Goal: Communication & Community: Answer question/provide support

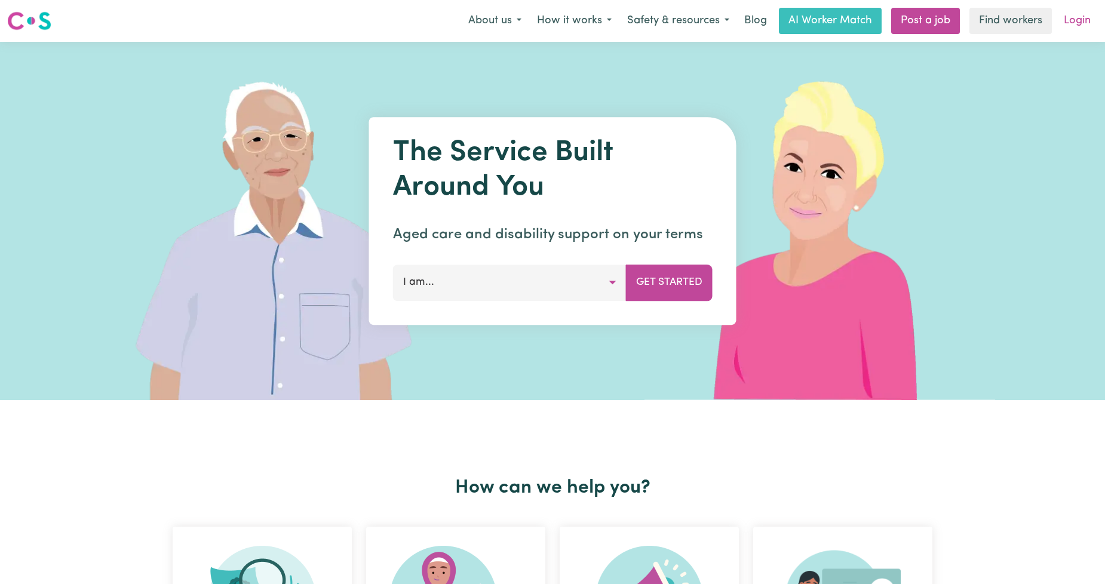
click at [1065, 13] on link "Login" at bounding box center [1076, 21] width 41 height 26
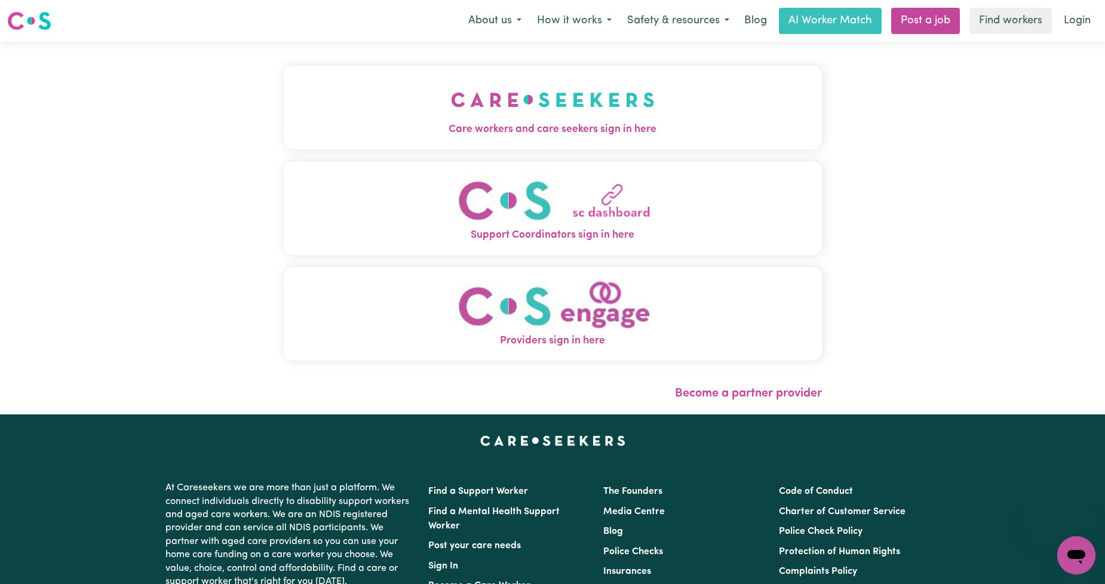
click at [557, 140] on button "Care workers and care seekers sign in here" at bounding box center [553, 108] width 538 height 84
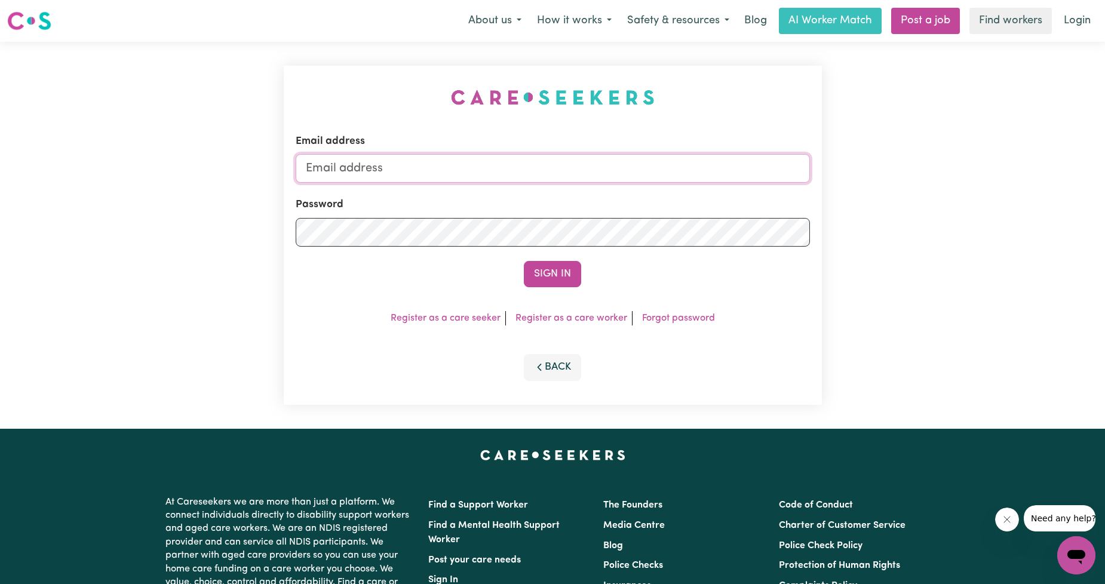
click at [506, 154] on input "Email address" at bounding box center [553, 168] width 514 height 29
drag, startPoint x: 368, startPoint y: 171, endPoint x: 697, endPoint y: 166, distance: 329.0
click at [697, 166] on input "[EMAIL_ADDRESS][PERSON_NAME][DOMAIN_NAME]" at bounding box center [553, 168] width 514 height 29
type input "[EMAIL_ADDRESS][DOMAIN_NAME]"
click at [558, 276] on button "Sign In" at bounding box center [552, 274] width 57 height 26
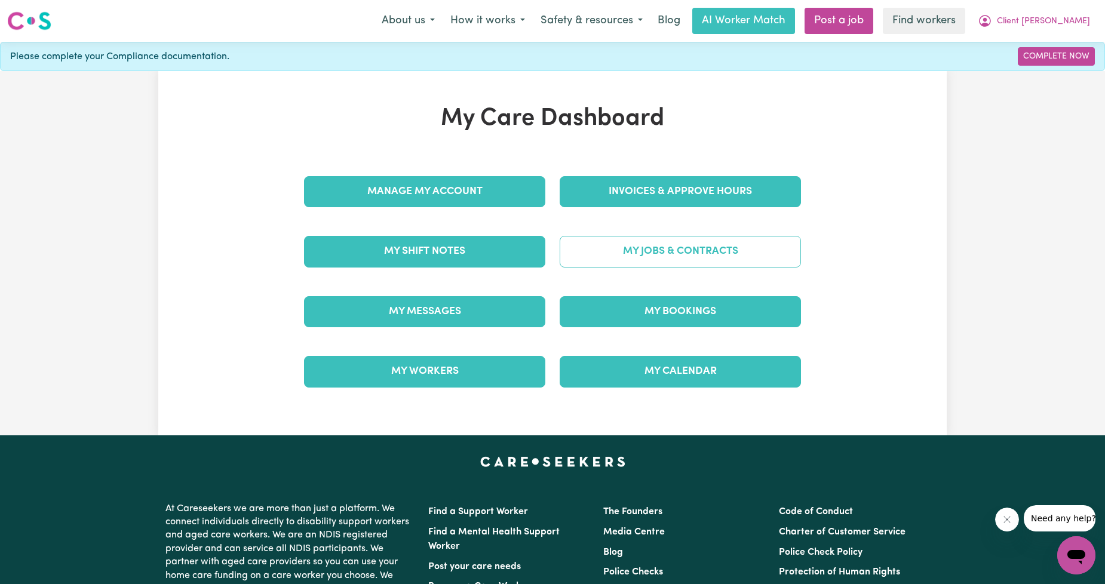
click at [637, 262] on link "My Jobs & Contracts" at bounding box center [679, 251] width 241 height 31
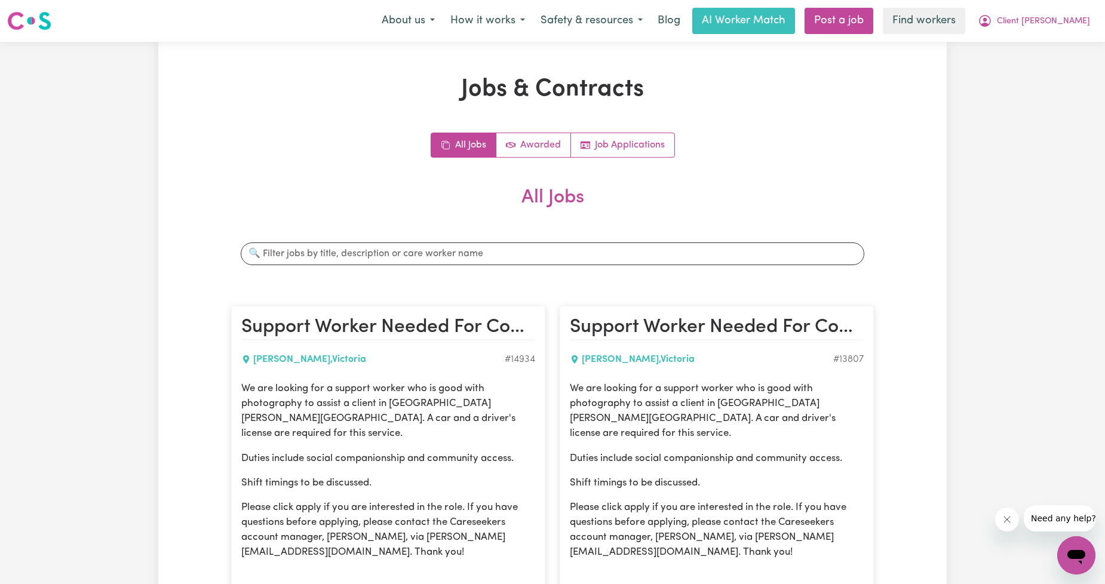
click at [1008, 31] on div "About us How it works Safety & resources Blog AI Worker Match Post a job Find w…" at bounding box center [736, 21] width 724 height 26
click at [1033, 26] on button "Client [PERSON_NAME]" at bounding box center [1034, 20] width 128 height 25
click at [1025, 66] on link "Logout" at bounding box center [1049, 68] width 94 height 23
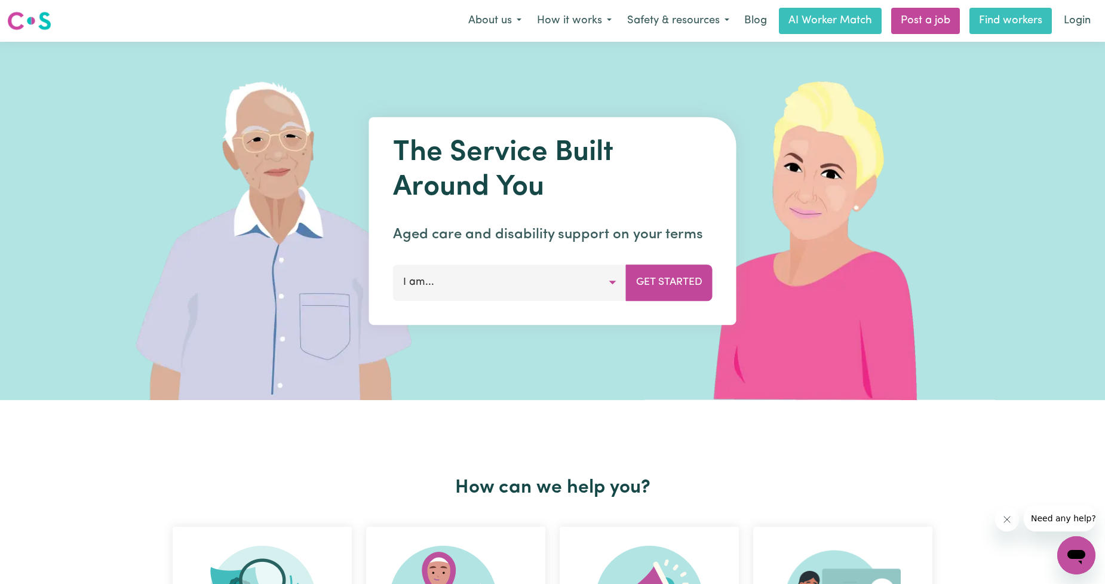
click at [1048, 33] on link "Find workers" at bounding box center [1010, 21] width 82 height 26
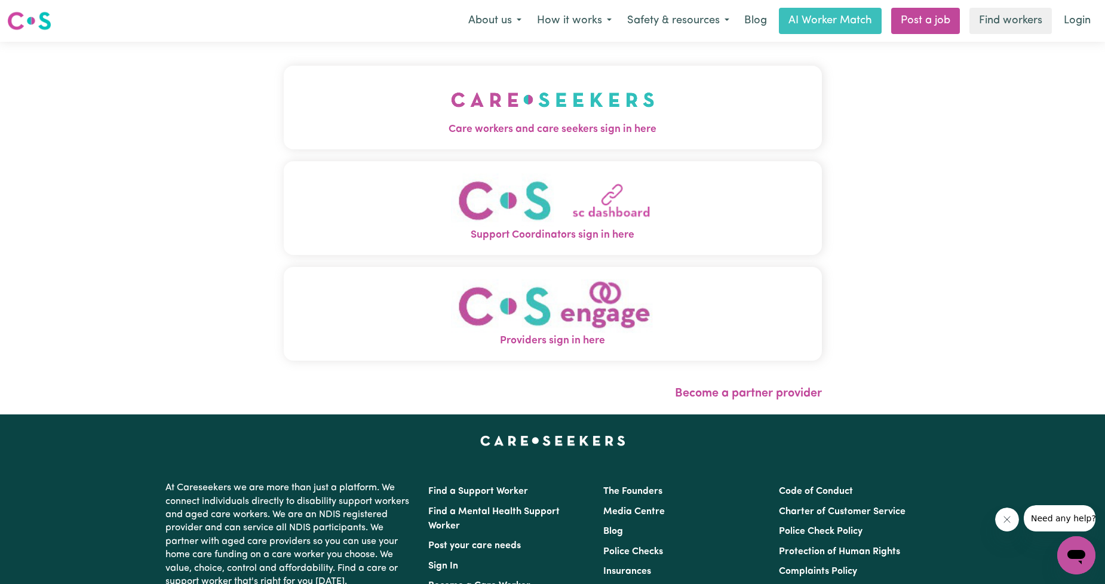
click at [287, 170] on button "Support Coordinators sign in here" at bounding box center [553, 208] width 538 height 94
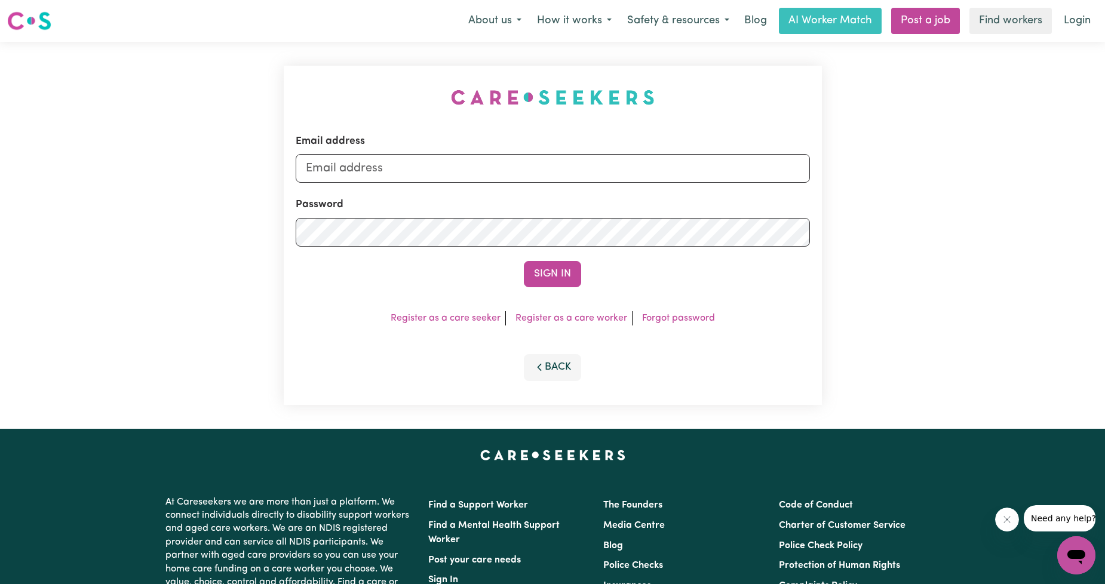
click at [377, 121] on div "Email address Password Sign In Register as a care seeker Register as a care wor…" at bounding box center [552, 235] width 552 height 387
click at [490, 182] on input "Email address" at bounding box center [553, 168] width 514 height 29
drag, startPoint x: 364, startPoint y: 168, endPoint x: 606, endPoint y: 182, distance: 242.2
click at [606, 182] on input "[EMAIL_ADDRESS][PERSON_NAME][DOMAIN_NAME]" at bounding box center [553, 168] width 514 height 29
type input "superuser~robertloweMMJ@careseekers.com.au"
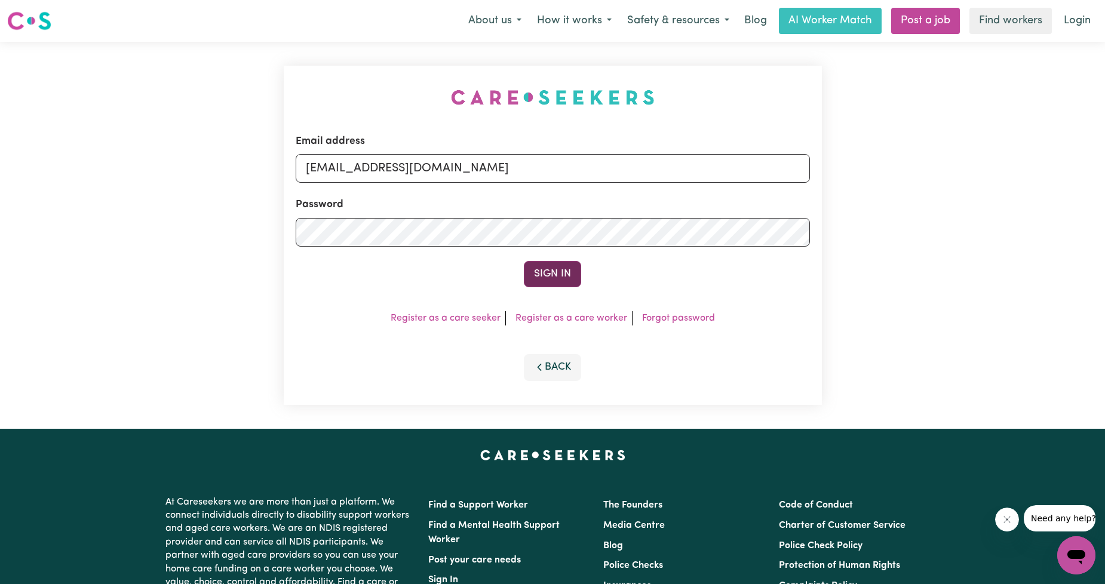
click at [550, 276] on button "Sign In" at bounding box center [552, 274] width 57 height 26
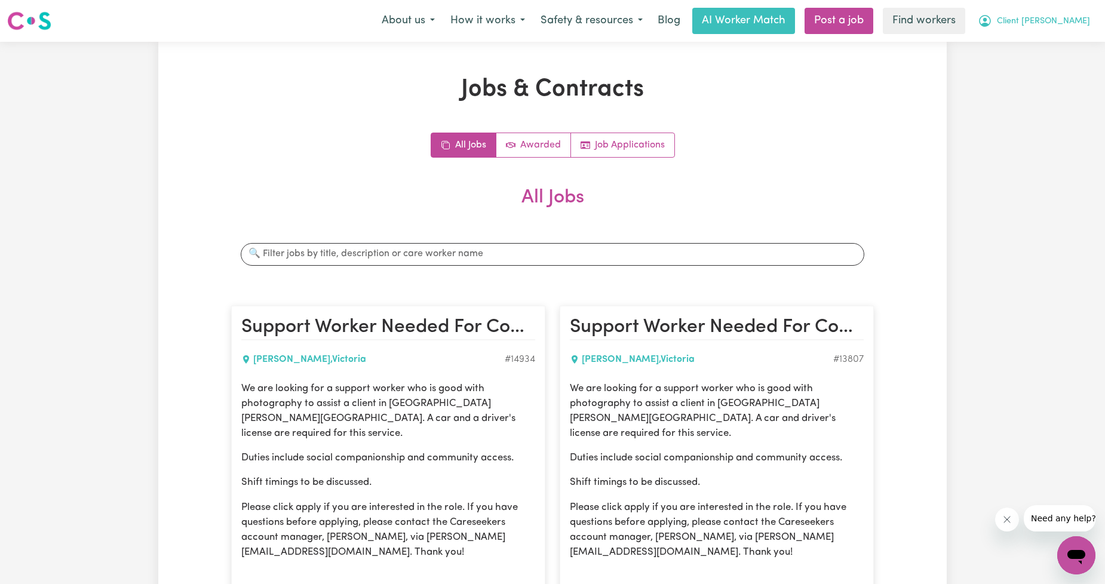
click at [1057, 19] on span "Client [PERSON_NAME]" at bounding box center [1042, 21] width 93 height 13
click at [1048, 63] on link "Logout" at bounding box center [1049, 68] width 94 height 23
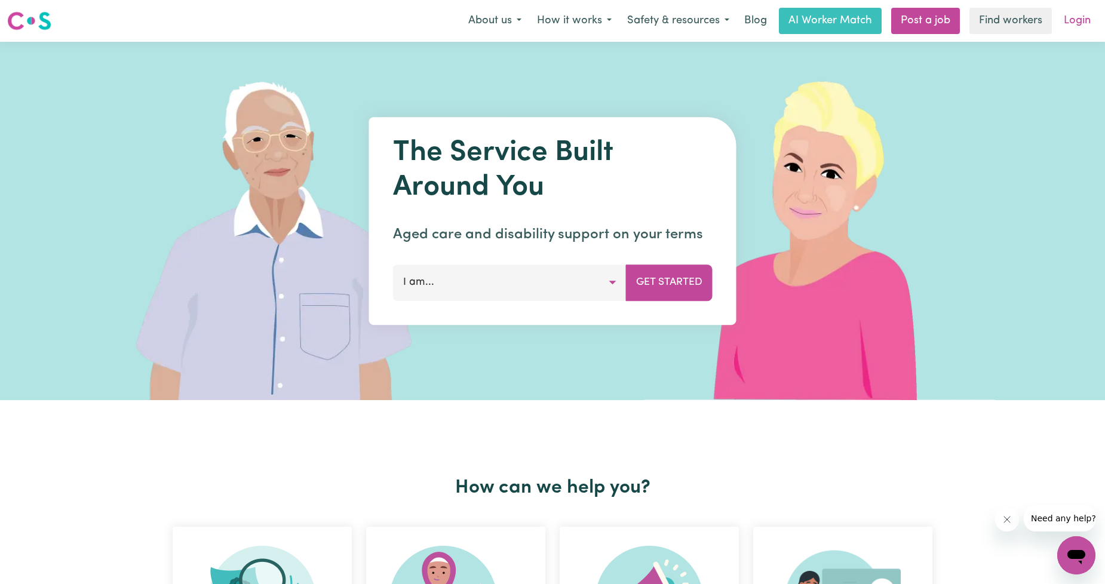
click at [1079, 20] on link "Login" at bounding box center [1076, 21] width 41 height 26
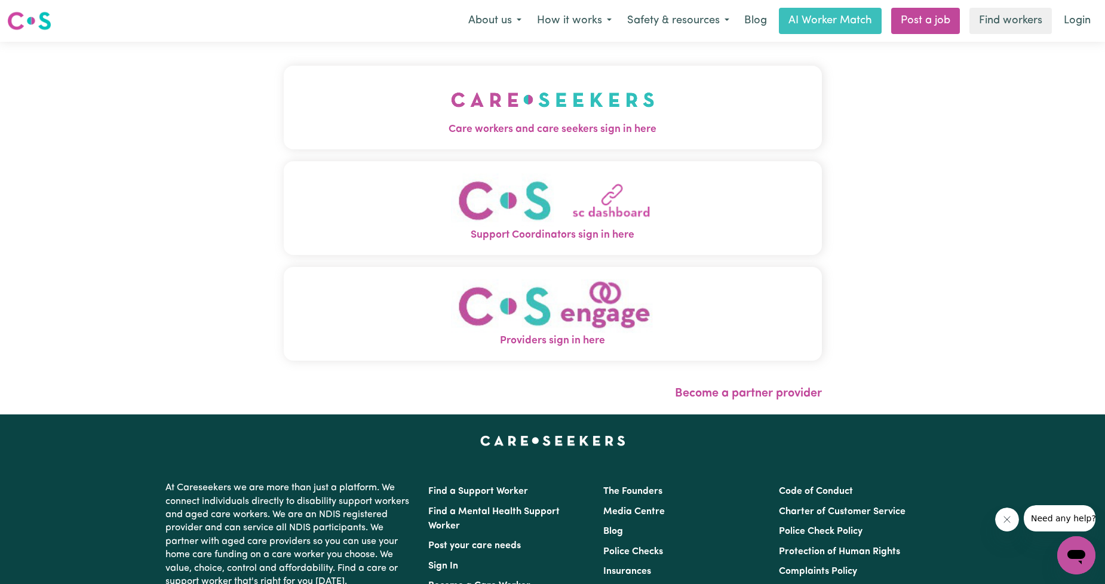
click at [759, 125] on span "Care workers and care seekers sign in here" at bounding box center [553, 130] width 538 height 16
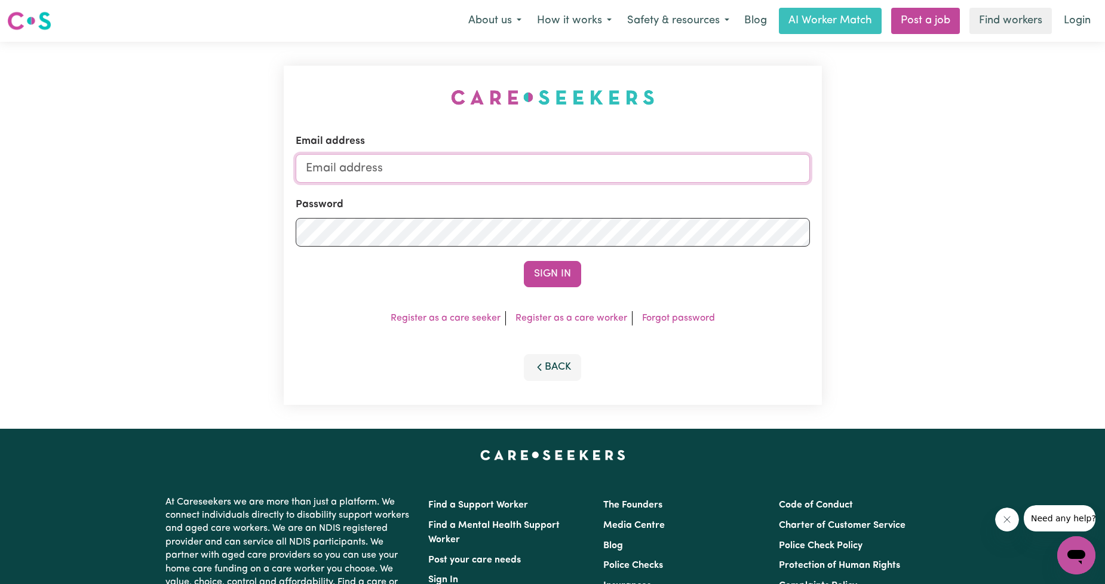
click at [570, 177] on input "Email address" at bounding box center [553, 168] width 514 height 29
drag, startPoint x: 367, startPoint y: 169, endPoint x: 642, endPoint y: 189, distance: 276.0
click at [642, 189] on form "Email address [EMAIL_ADDRESS][PERSON_NAME][DOMAIN_NAME] Password Sign In" at bounding box center [553, 210] width 514 height 153
type input "[EMAIL_ADDRESS][DOMAIN_NAME]"
click at [564, 265] on button "Sign In" at bounding box center [552, 274] width 57 height 26
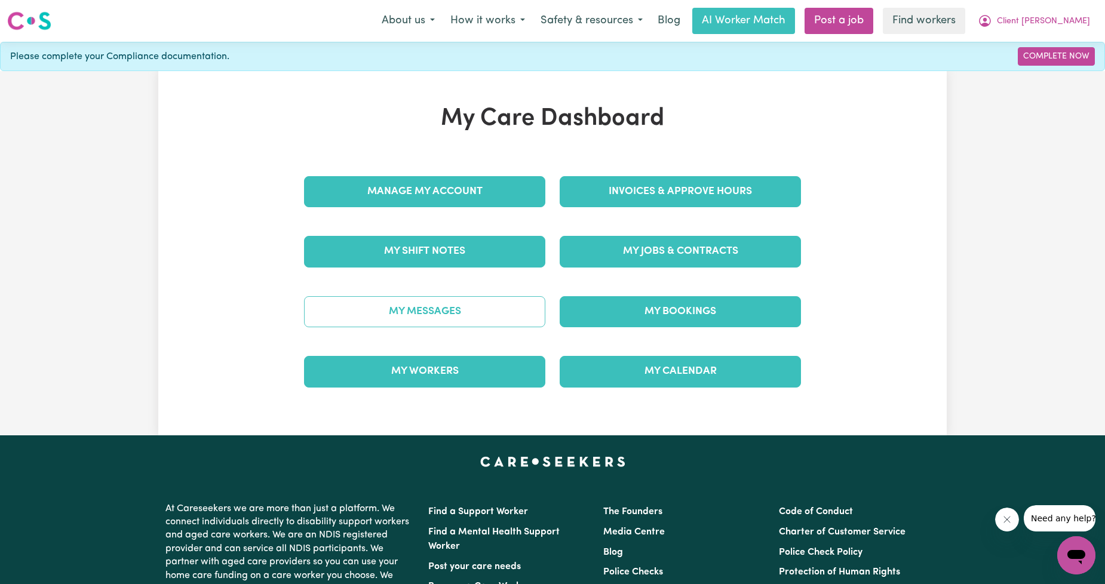
click at [427, 311] on link "My Messages" at bounding box center [424, 311] width 241 height 31
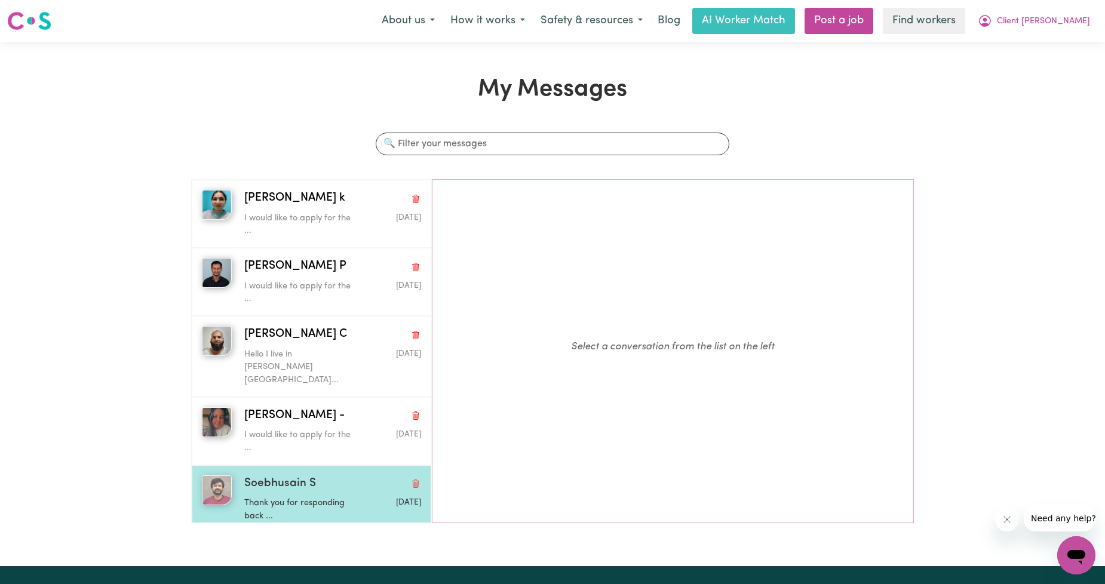
click at [260, 475] on span "Soebhusain S" at bounding box center [280, 483] width 72 height 17
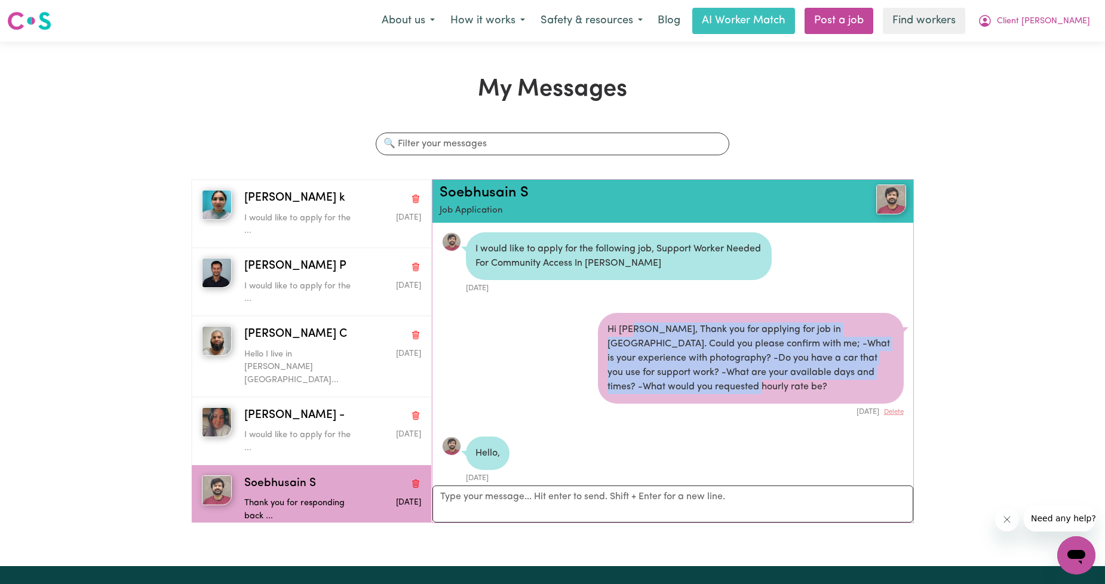
drag, startPoint x: 628, startPoint y: 319, endPoint x: 708, endPoint y: 395, distance: 110.2
click at [708, 395] on div "Hi [PERSON_NAME], Thank you for applying for job in [GEOGRAPHIC_DATA]. Could yo…" at bounding box center [751, 358] width 306 height 91
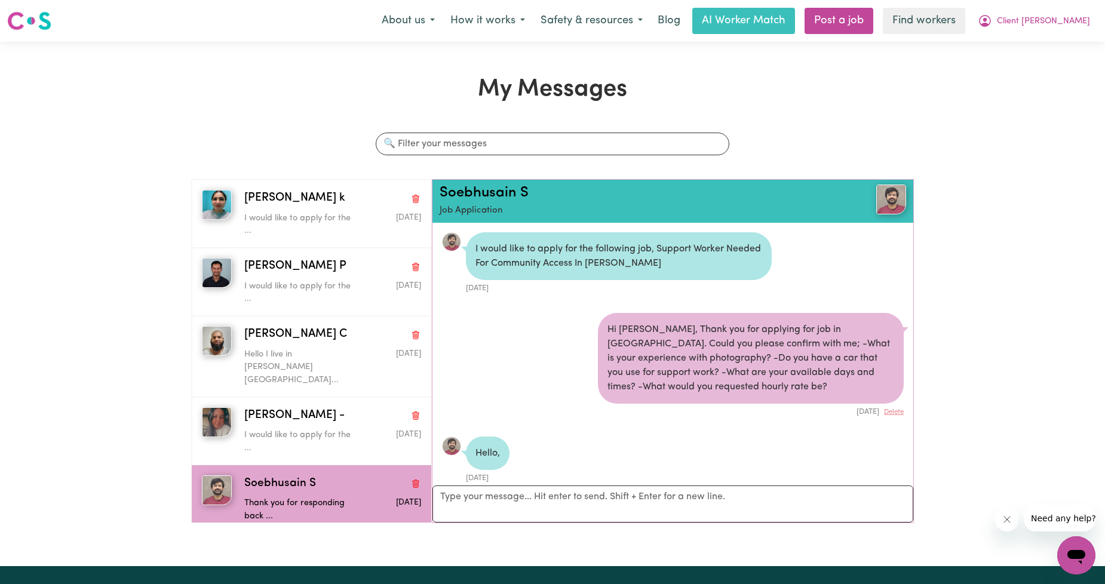
click at [712, 397] on div "Hi [PERSON_NAME], Thank you for applying for job in [GEOGRAPHIC_DATA]. Could yo…" at bounding box center [751, 358] width 306 height 91
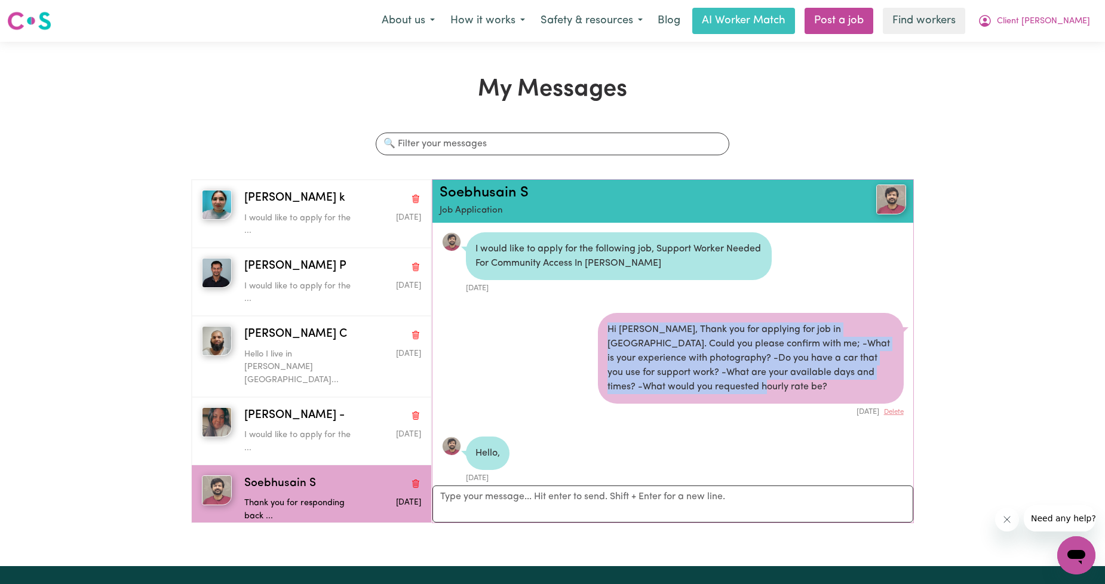
drag, startPoint x: 751, startPoint y: 386, endPoint x: 554, endPoint y: 309, distance: 211.5
click at [554, 309] on li "Hi [PERSON_NAME], Thank you for applying for job in [GEOGRAPHIC_DATA]. Could yo…" at bounding box center [672, 365] width 480 height 124
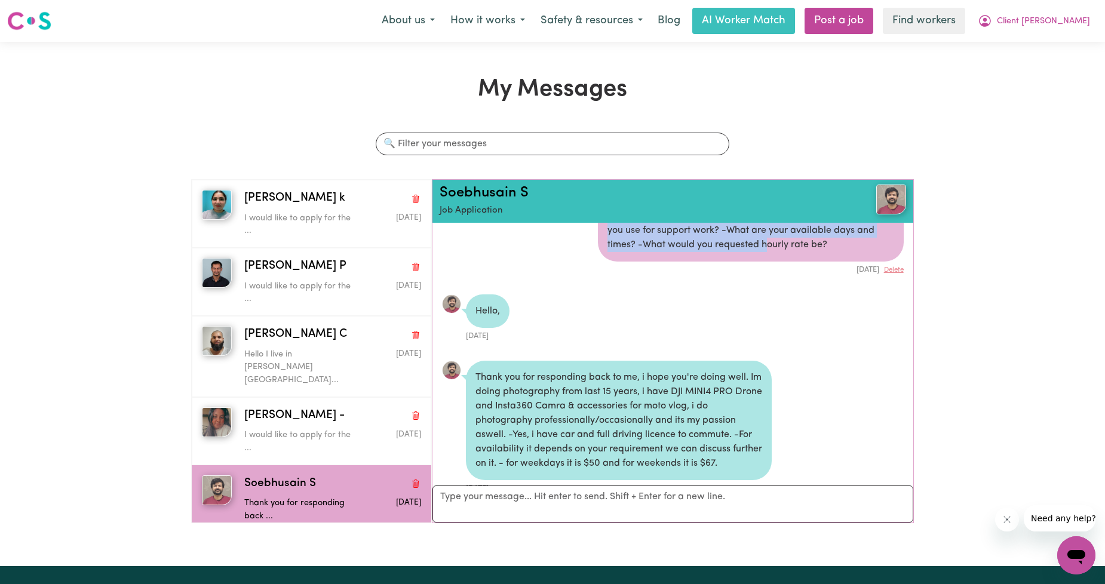
scroll to position [170, 0]
